Goal: Check status: Check status

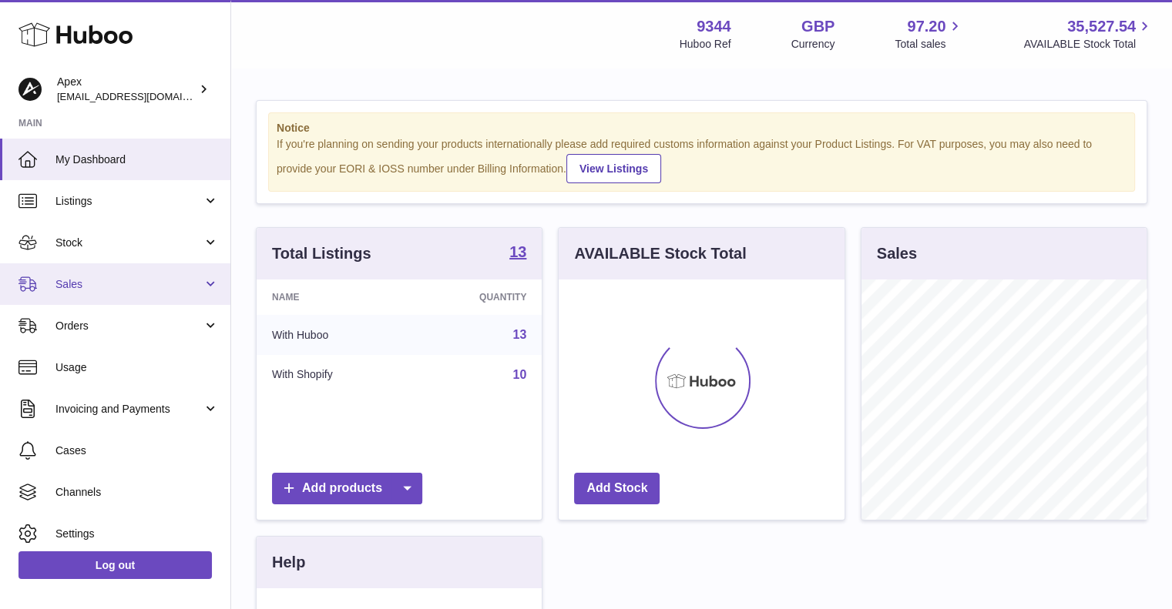
scroll to position [240, 286]
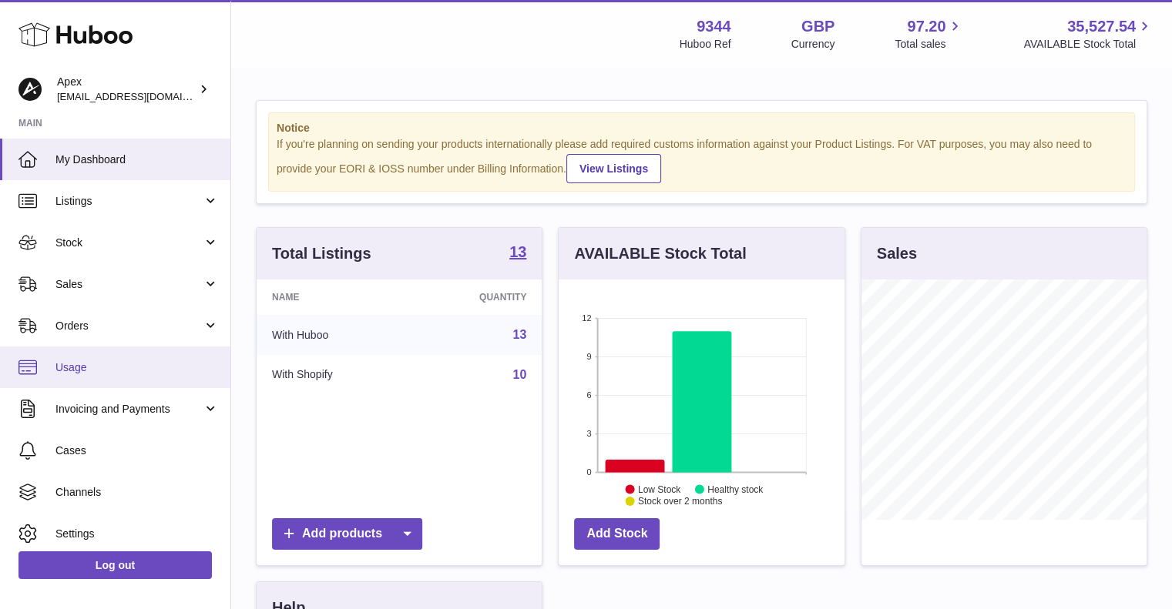
click at [117, 372] on span "Usage" at bounding box center [136, 368] width 163 height 15
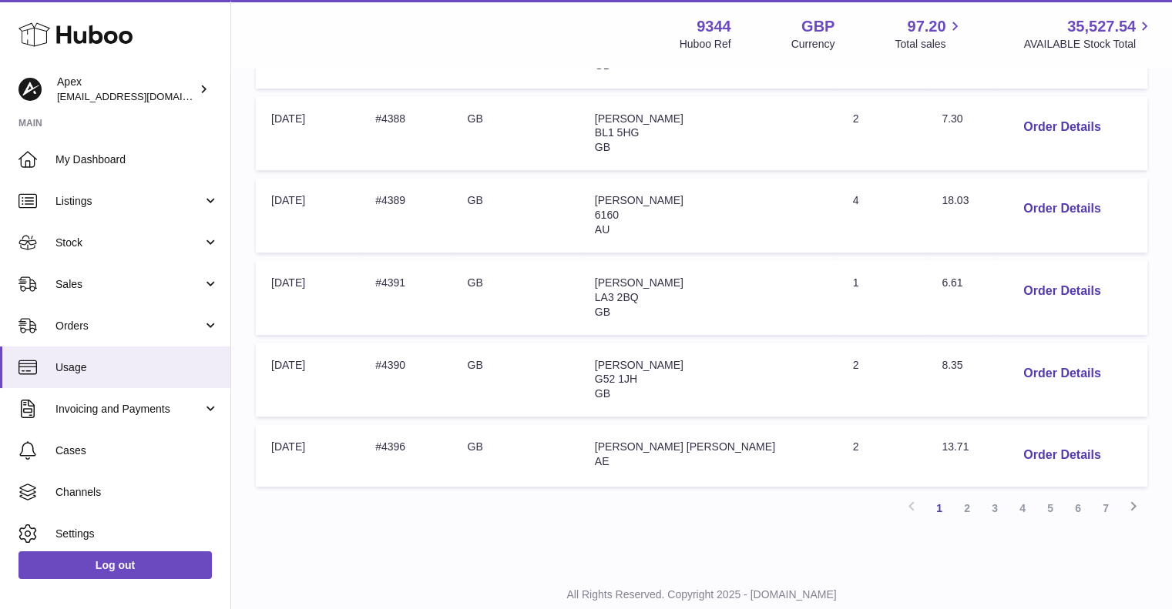
scroll to position [725, 0]
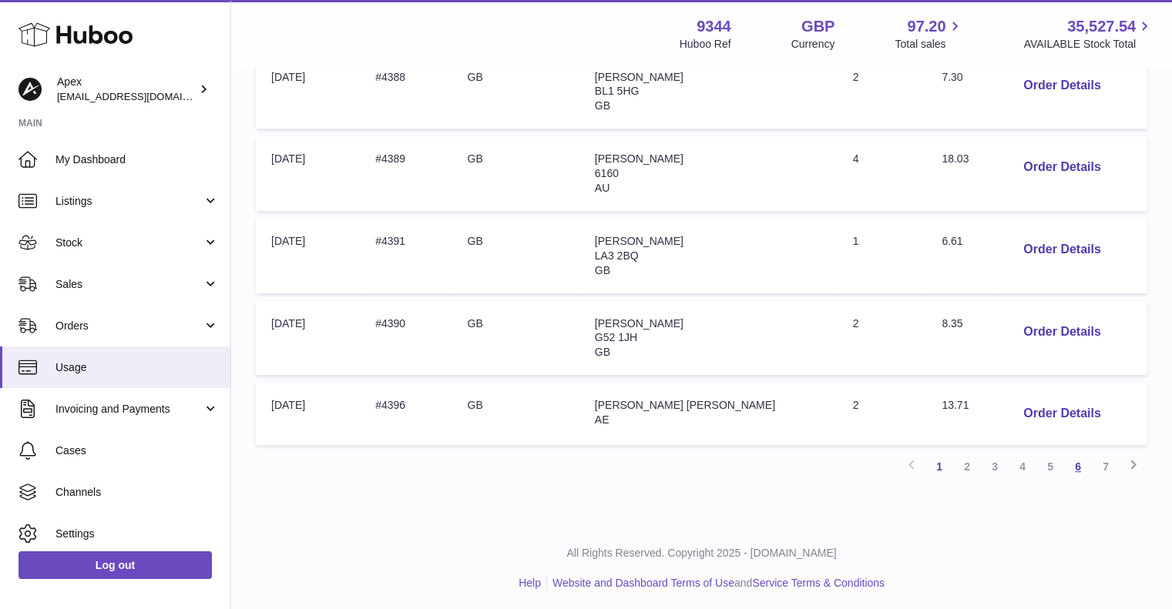
click at [1079, 461] on link "6" at bounding box center [1078, 467] width 28 height 28
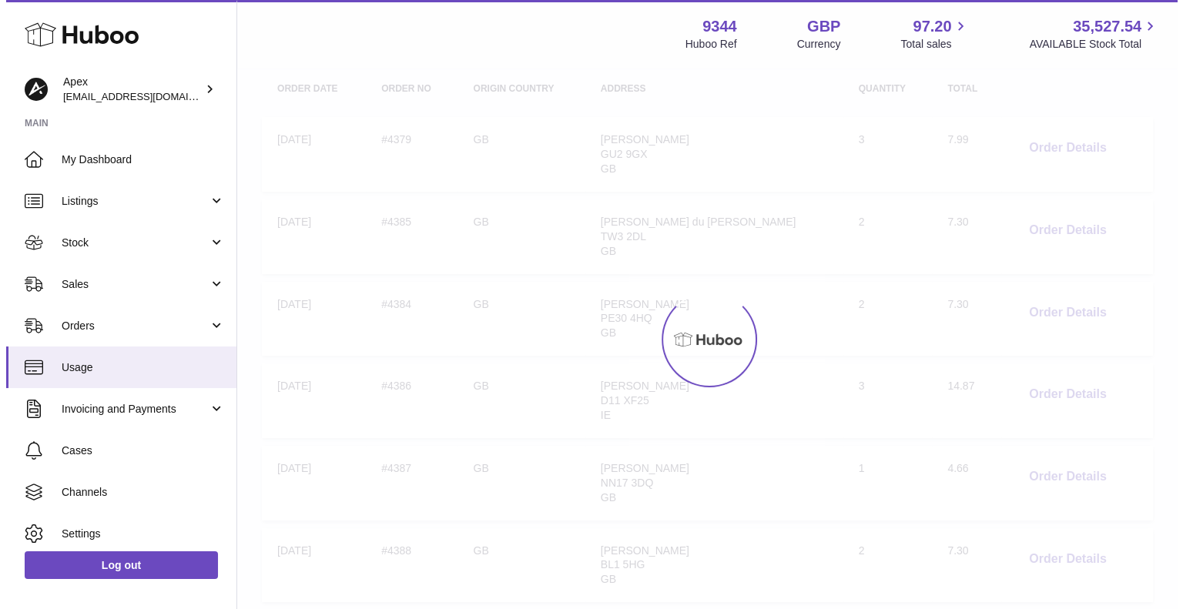
scroll to position [69, 0]
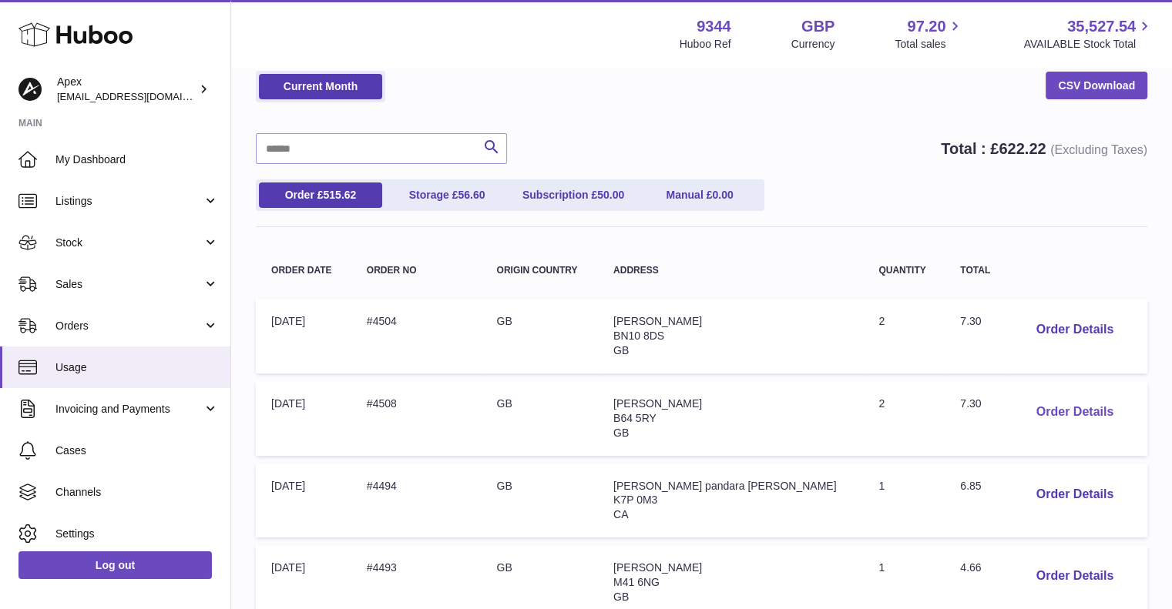
click at [1061, 409] on button "Order Details" at bounding box center [1075, 413] width 102 height 32
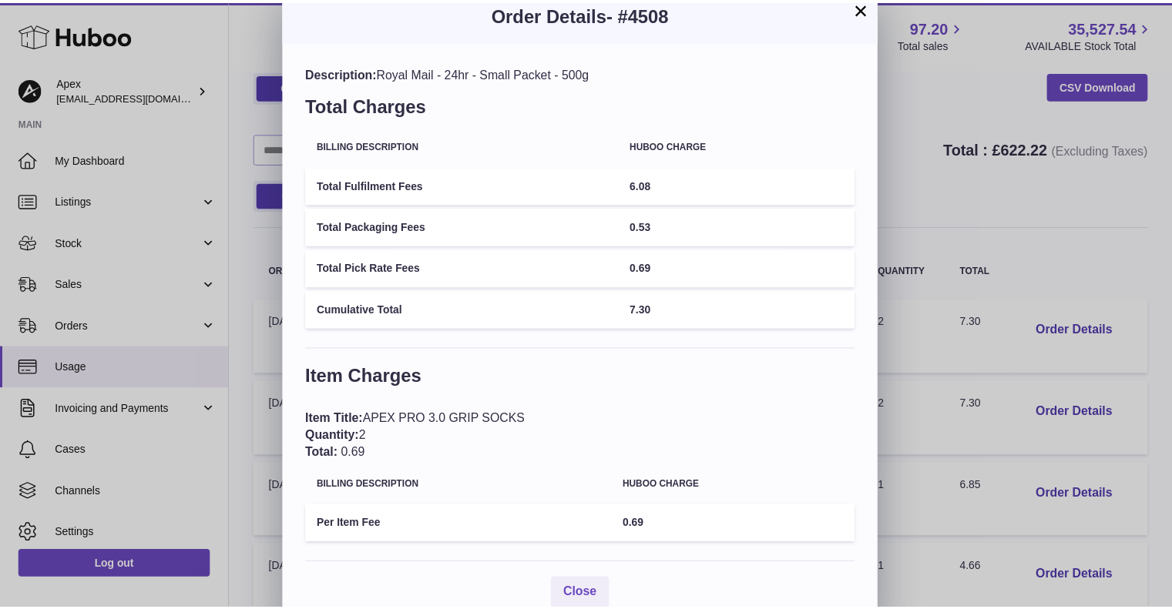
scroll to position [0, 0]
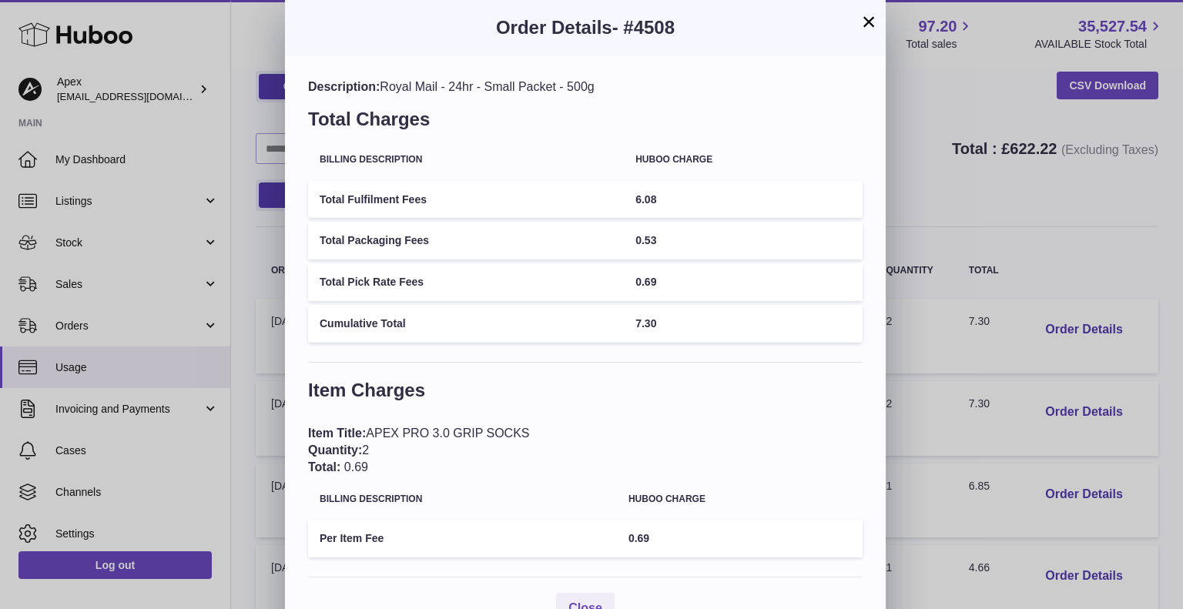
click at [871, 16] on button "×" at bounding box center [869, 21] width 18 height 18
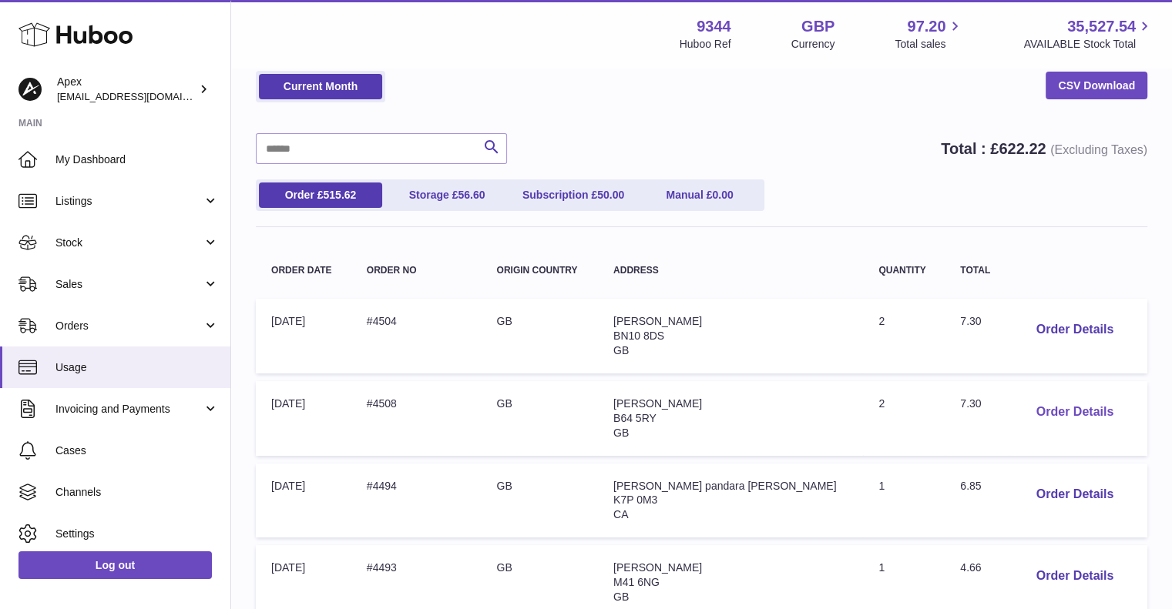
click at [1074, 411] on button "Order Details" at bounding box center [1075, 413] width 102 height 32
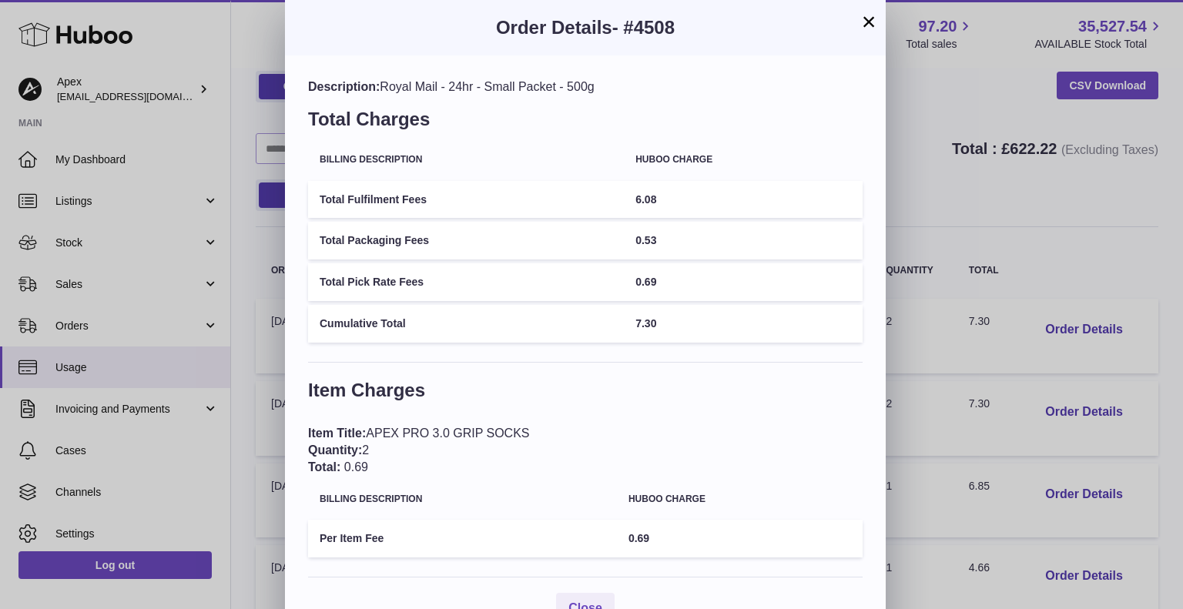
click at [905, 176] on div "× Order Details - #4508 Description: Royal Mail - 24hr - Small Packet - 500g To…" at bounding box center [591, 324] width 1183 height 648
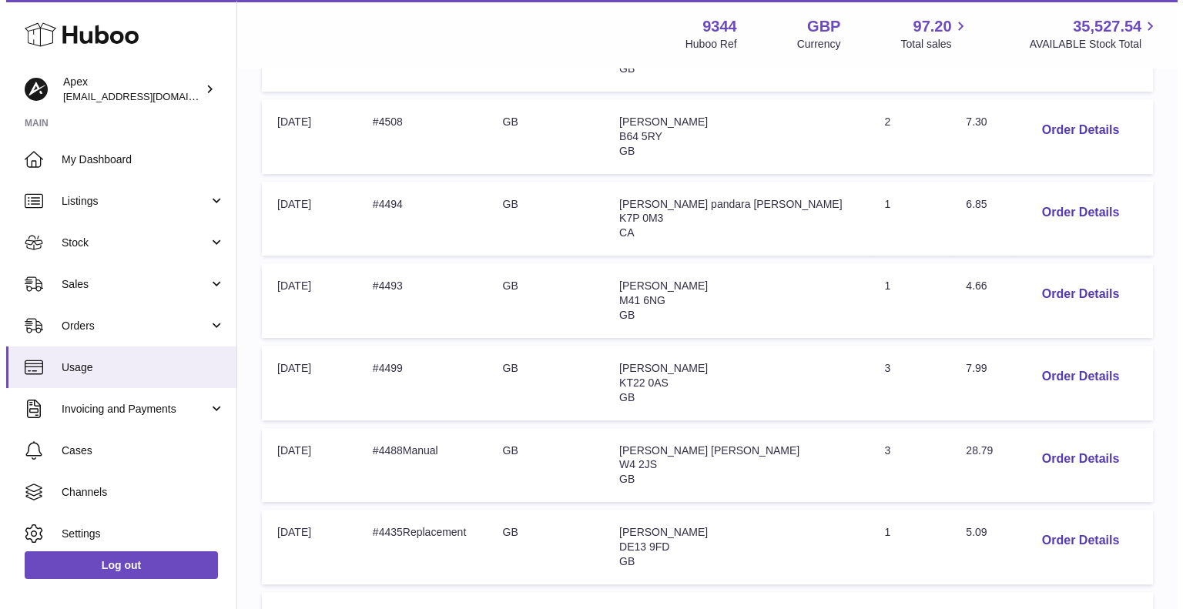
scroll to position [378, 0]
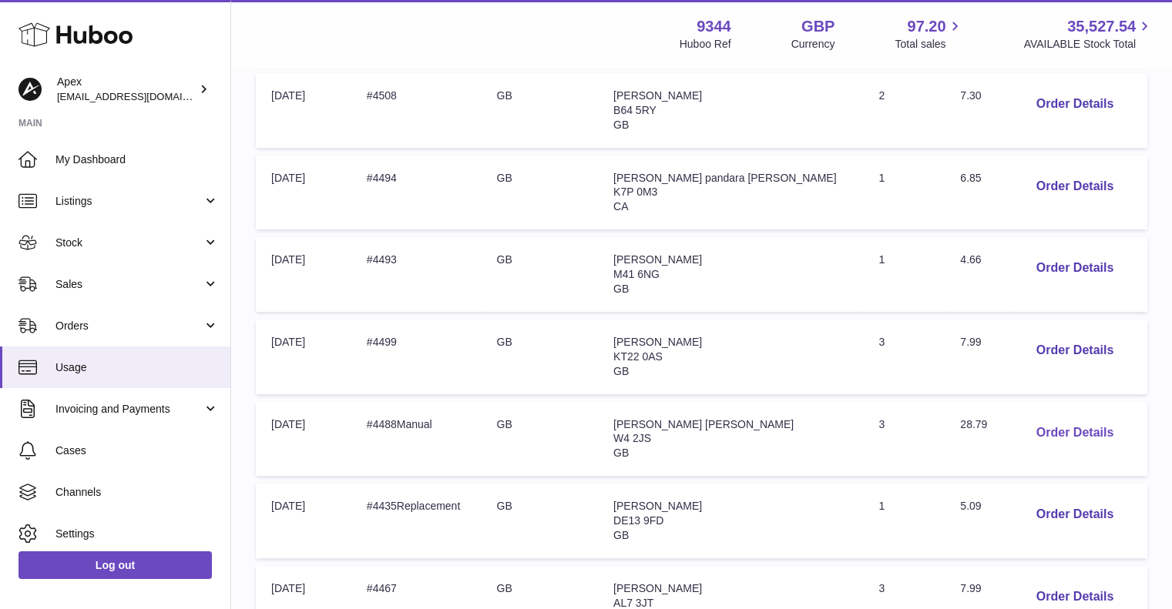
click at [1026, 431] on button "Order Details" at bounding box center [1075, 434] width 102 height 32
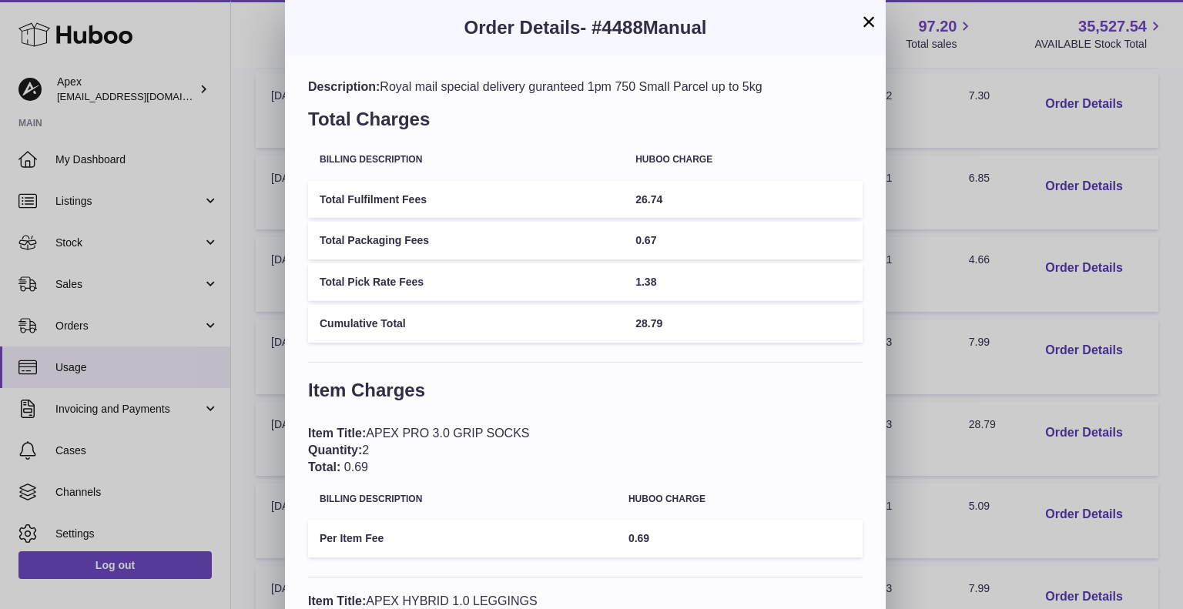
click at [866, 24] on button "×" at bounding box center [869, 21] width 18 height 18
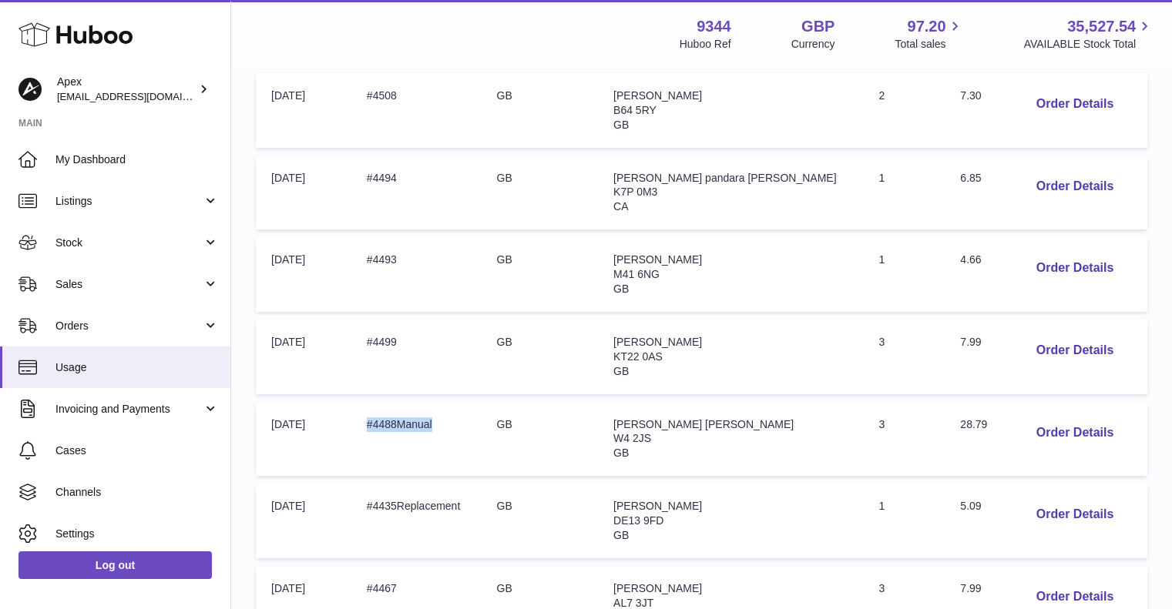
drag, startPoint x: 379, startPoint y: 421, endPoint x: 456, endPoint y: 418, distance: 77.1
click at [456, 418] on td "Order no: #4488Manual" at bounding box center [416, 439] width 130 height 75
copy td "#4488Manual"
click at [1057, 425] on button "Order Details" at bounding box center [1075, 434] width 102 height 32
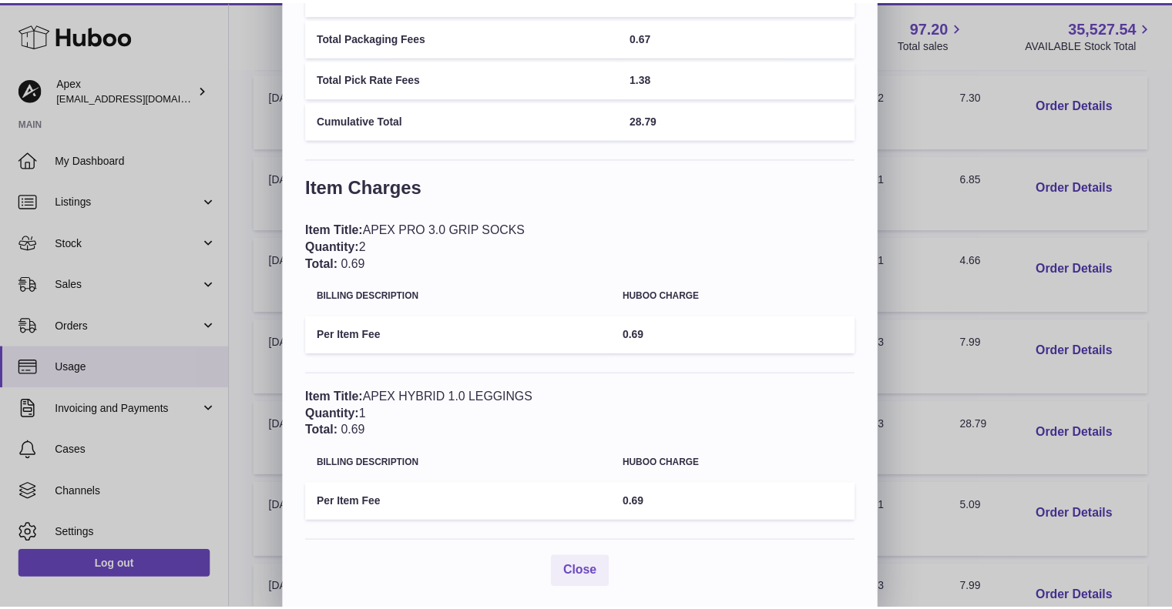
scroll to position [210, 0]
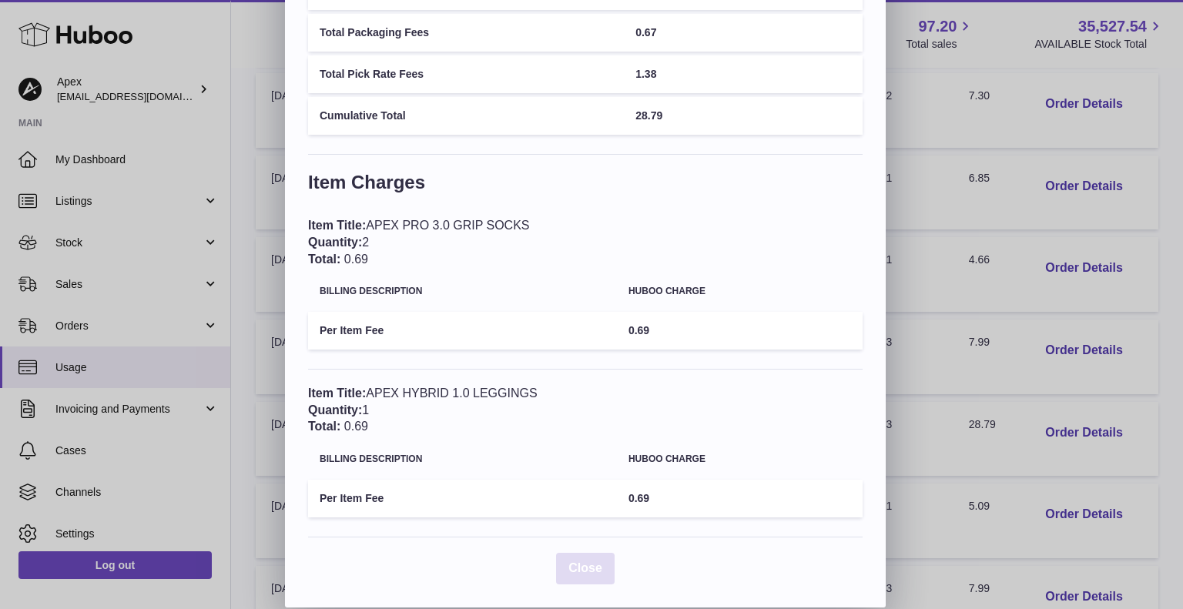
click at [586, 566] on span "Close" at bounding box center [586, 568] width 34 height 13
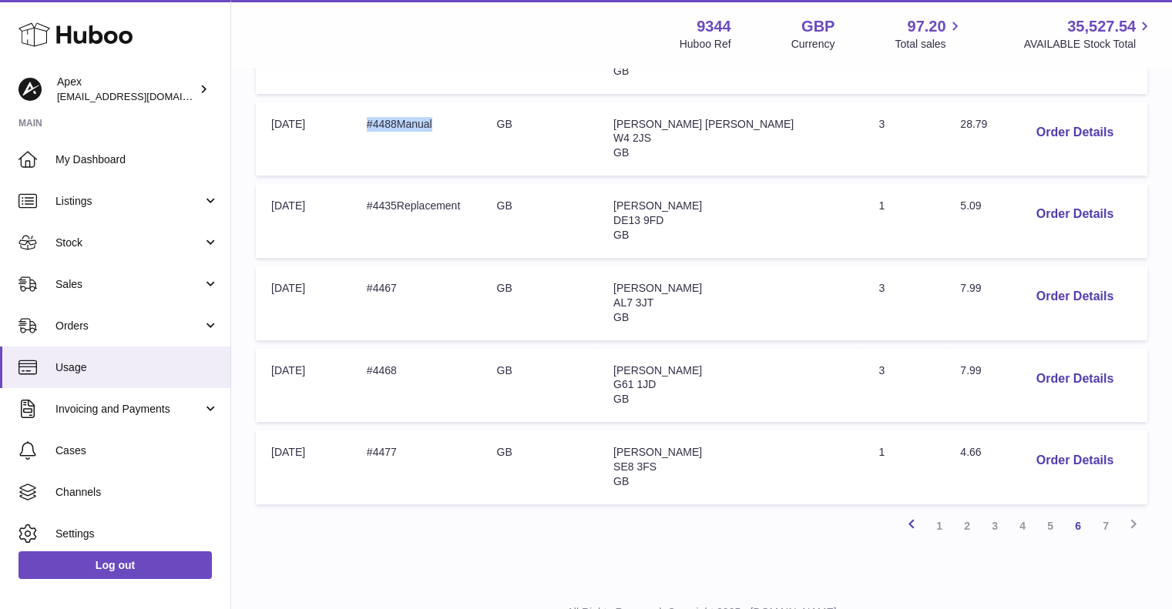
scroll to position [686, 0]
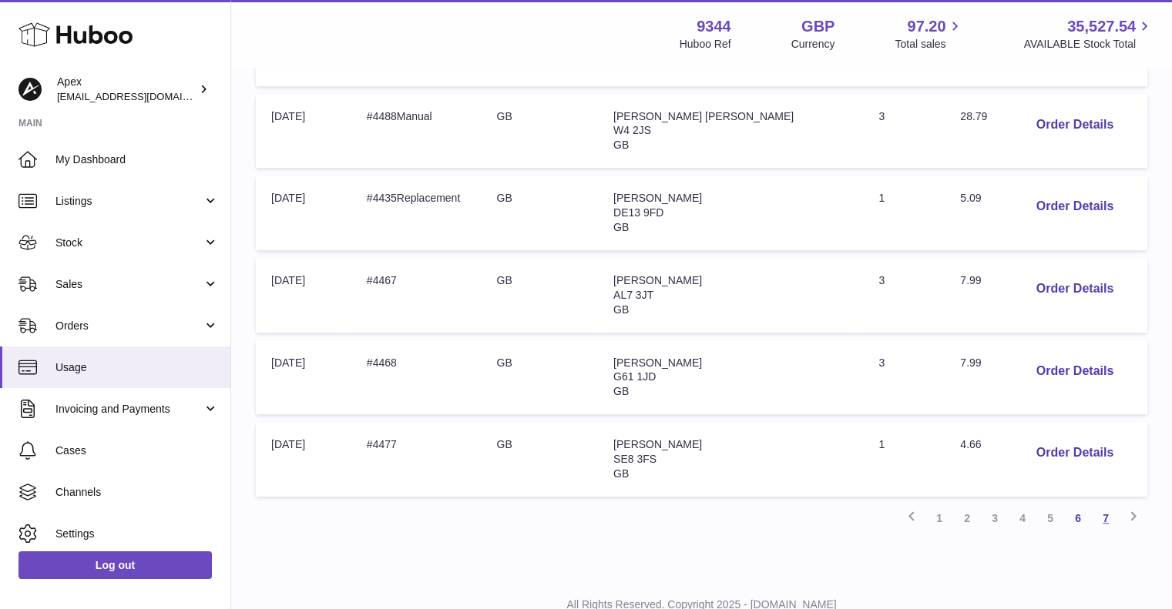
click at [1106, 518] on link "7" at bounding box center [1106, 519] width 28 height 28
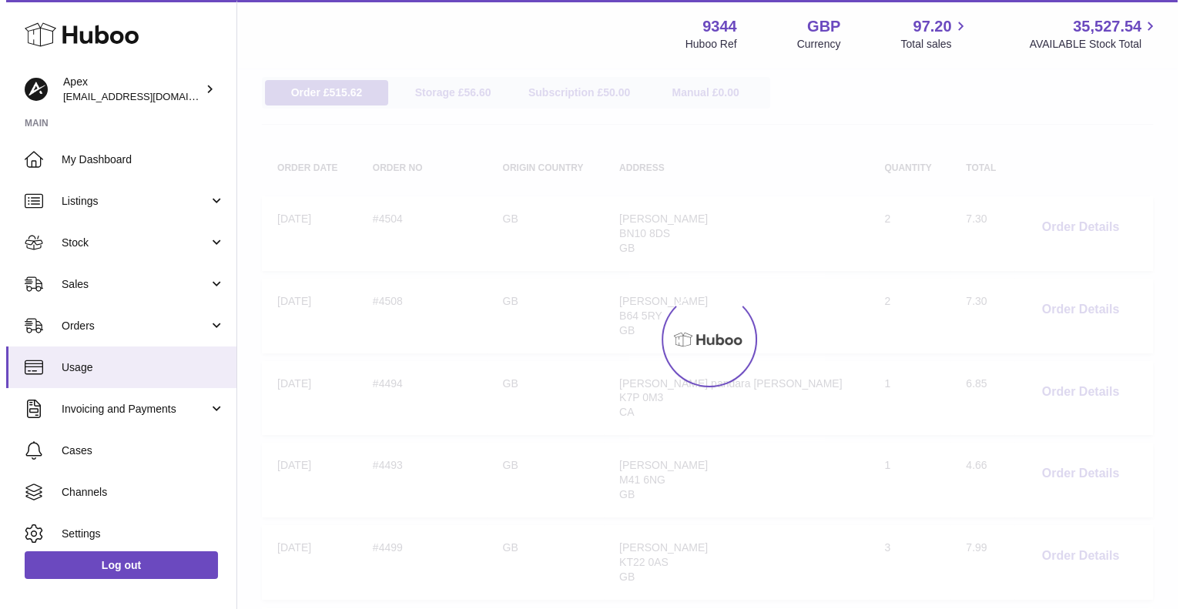
scroll to position [69, 0]
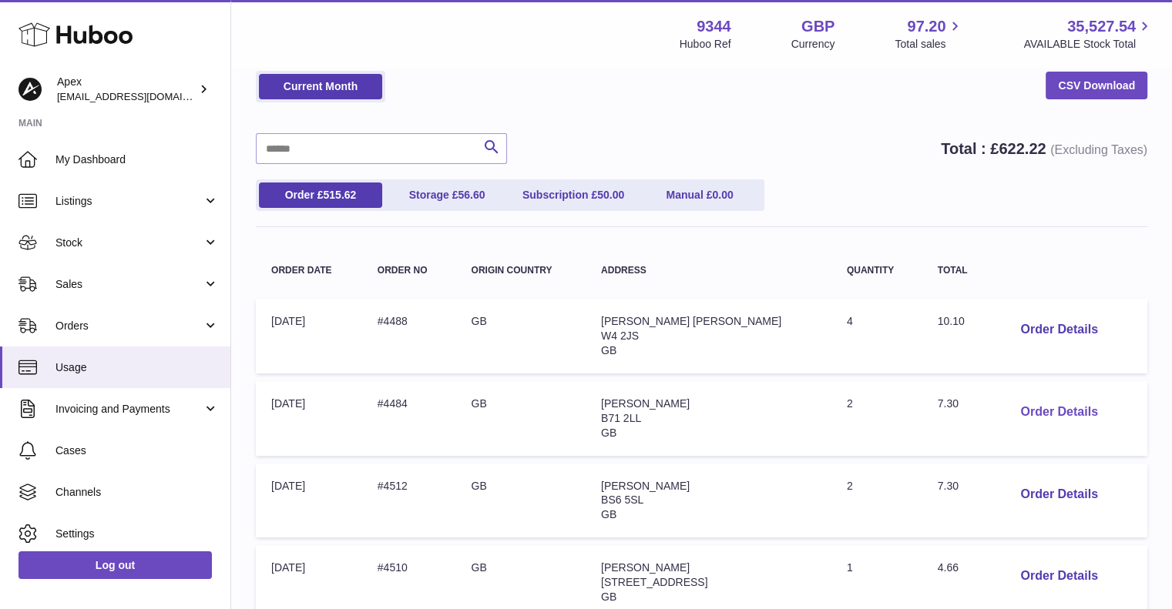
click at [1035, 417] on button "Order Details" at bounding box center [1059, 413] width 102 height 32
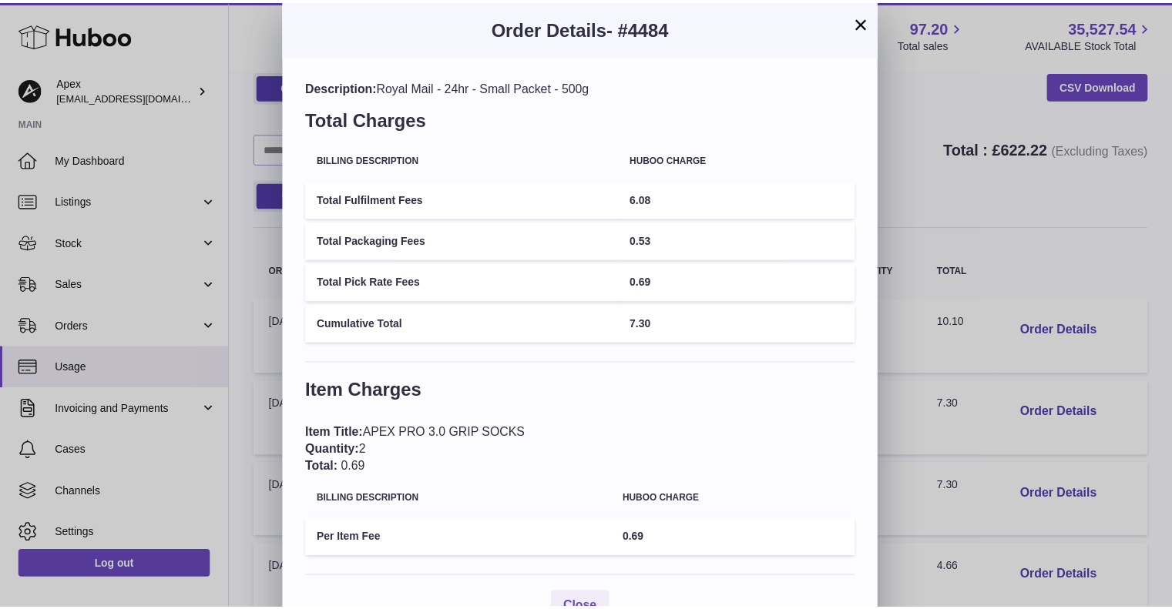
scroll to position [40, 0]
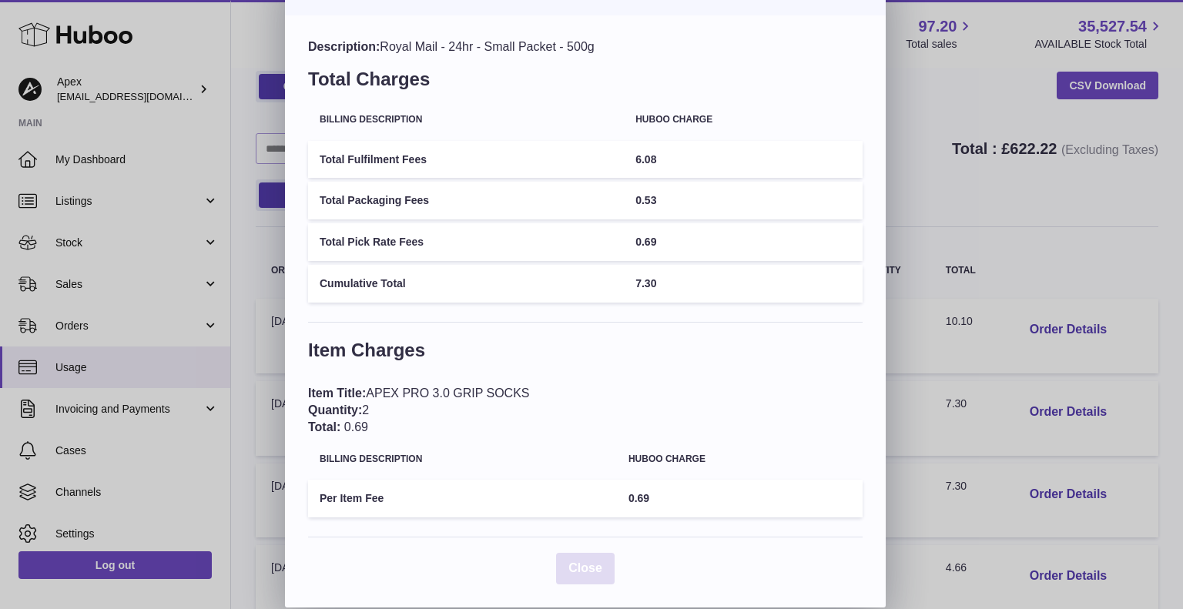
click at [580, 567] on span "Close" at bounding box center [586, 568] width 34 height 13
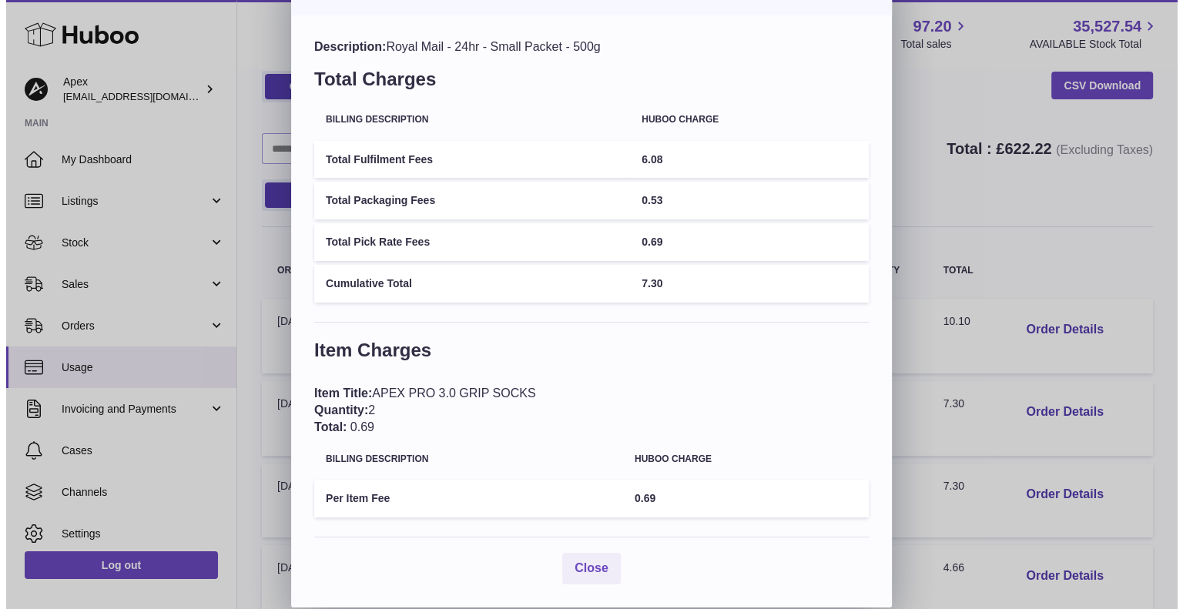
scroll to position [0, 0]
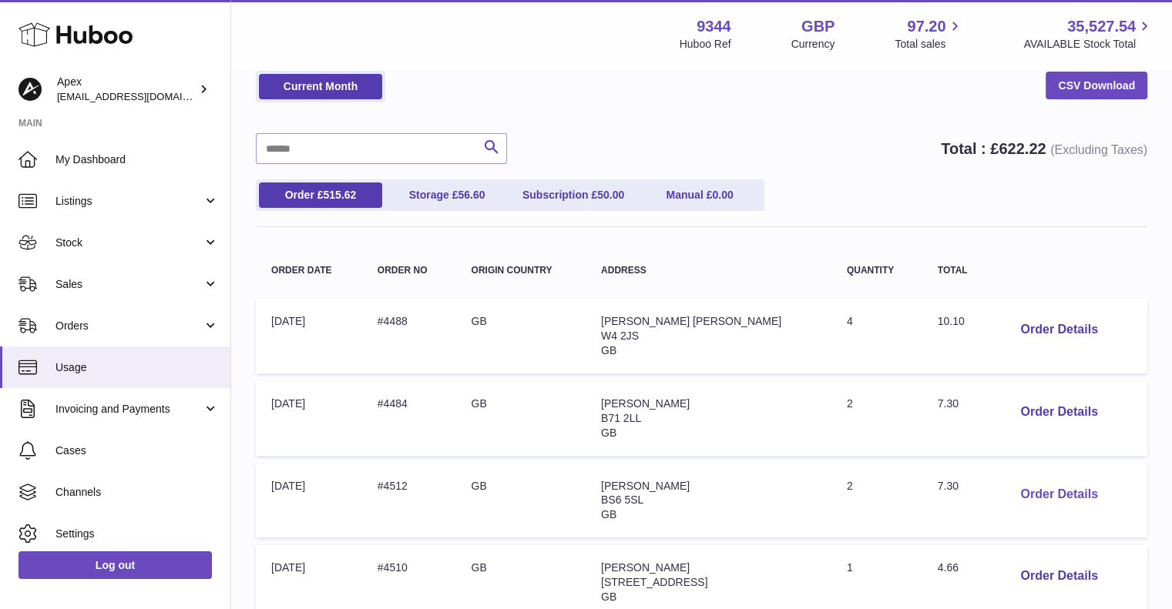
click at [1052, 492] on button "Order Details" at bounding box center [1059, 495] width 102 height 32
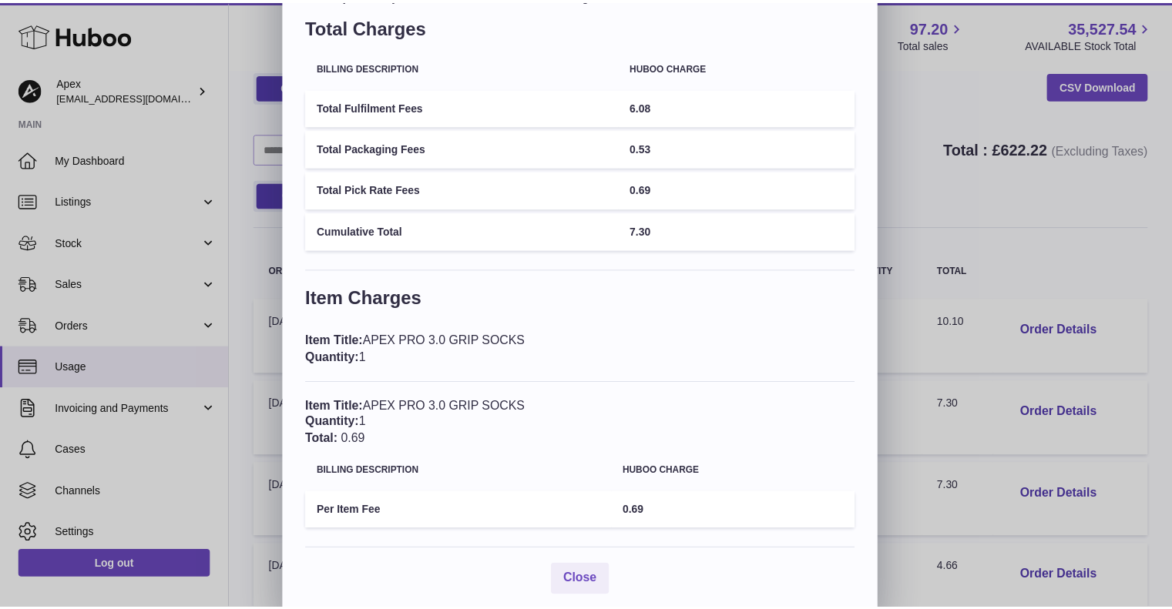
scroll to position [106, 0]
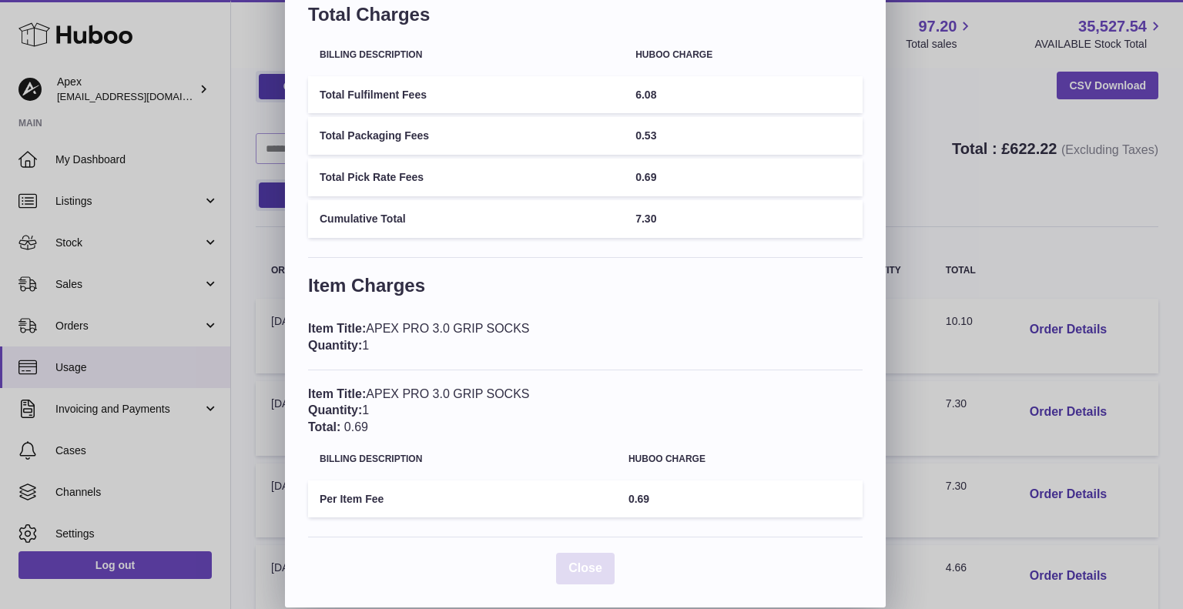
drag, startPoint x: 607, startPoint y: 554, endPoint x: 928, endPoint y: 487, distance: 327.4
click at [607, 555] on button "Close" at bounding box center [585, 569] width 59 height 32
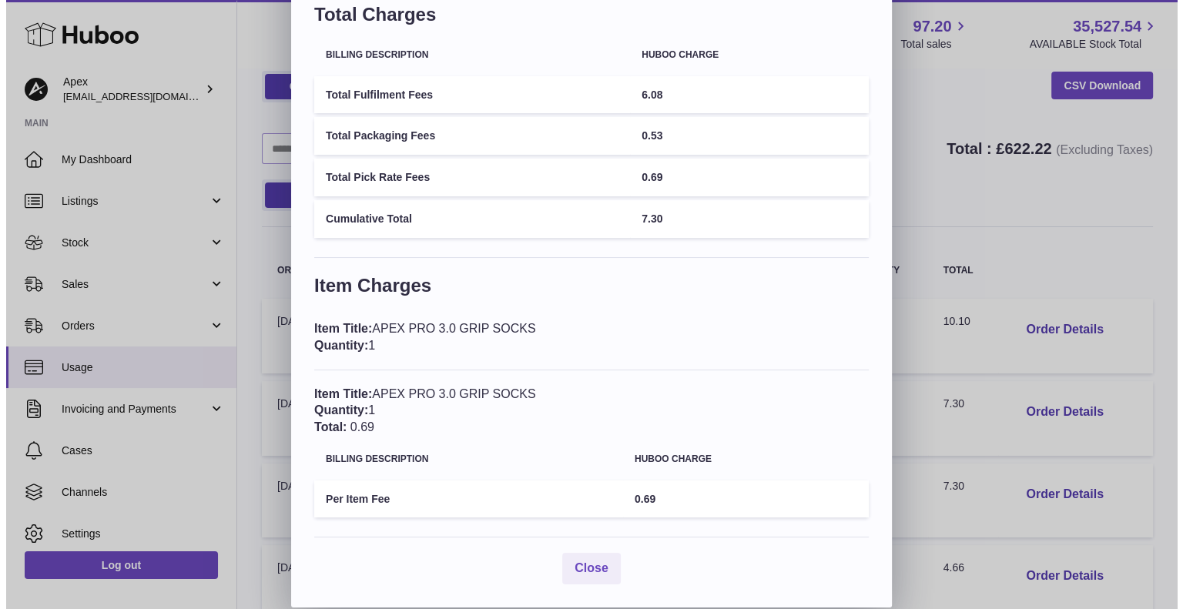
scroll to position [0, 0]
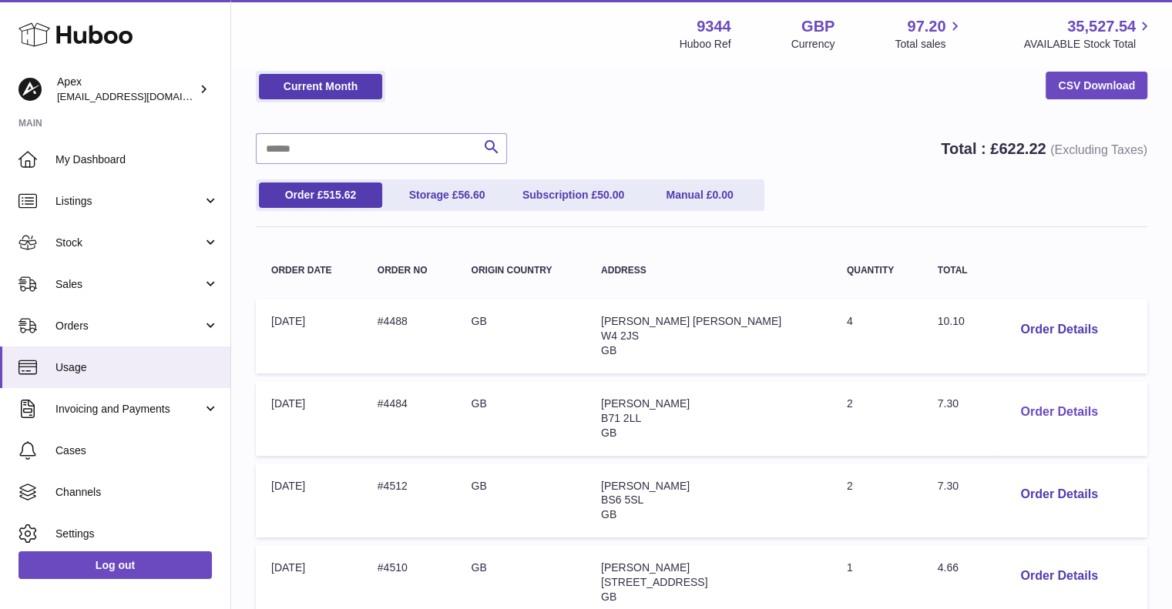
click at [1045, 408] on button "Order Details" at bounding box center [1059, 413] width 102 height 32
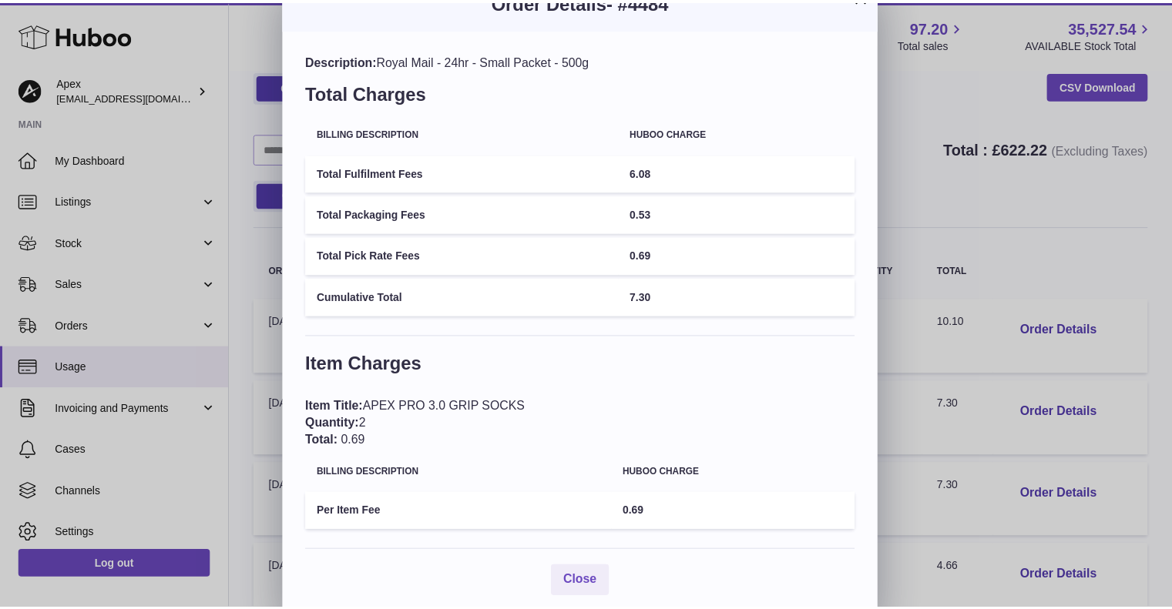
scroll to position [40, 0]
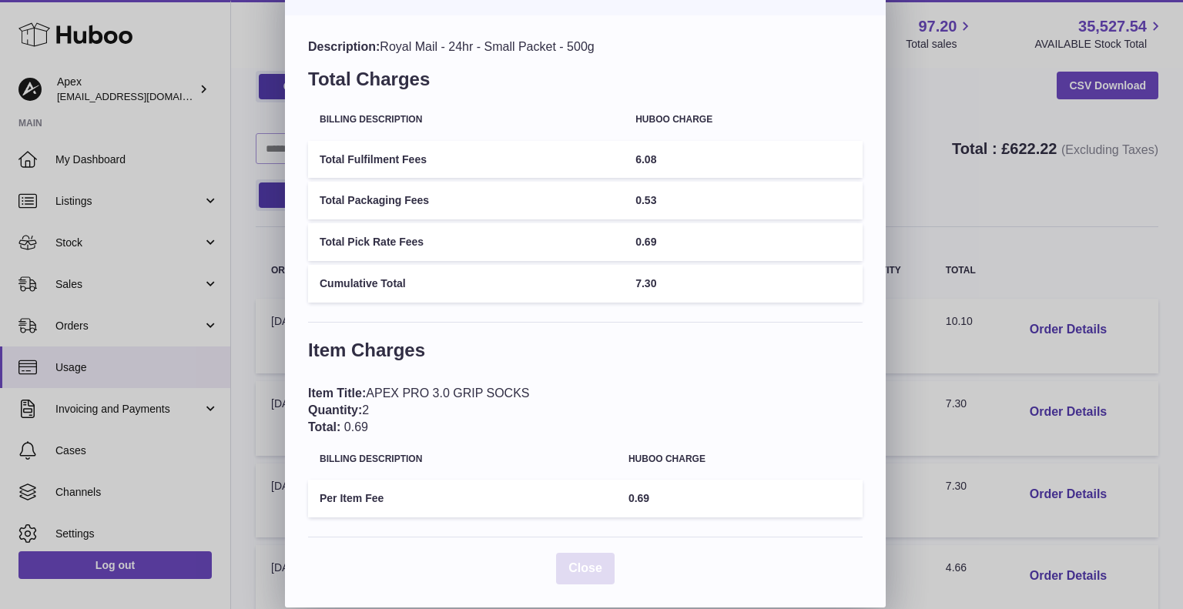
click at [579, 572] on span "Close" at bounding box center [586, 568] width 34 height 13
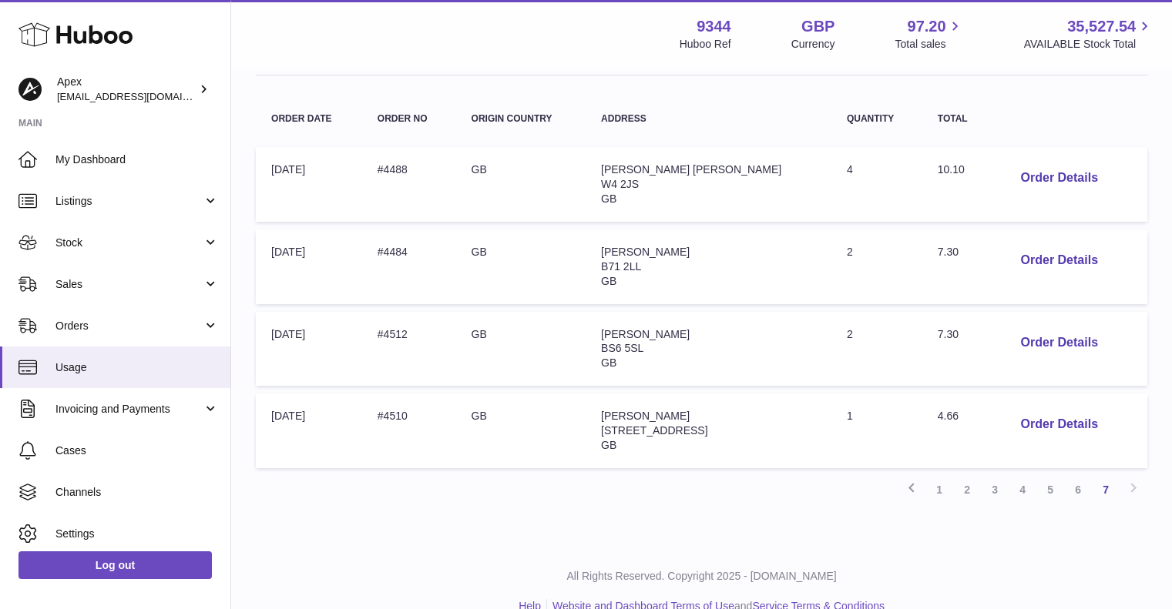
scroll to position [223, 0]
